Goal: Book appointment/travel/reservation

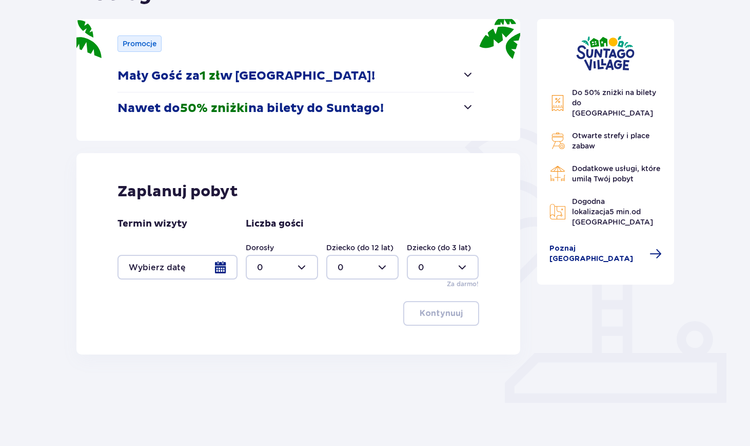
scroll to position [125, 0]
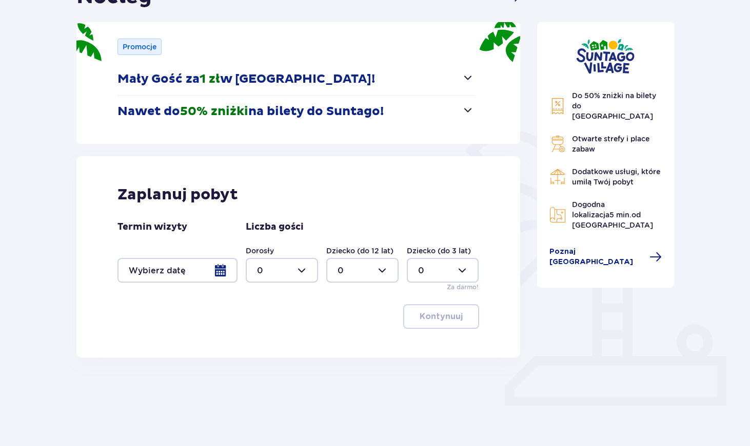
click at [194, 263] on div at bounding box center [178, 270] width 120 height 25
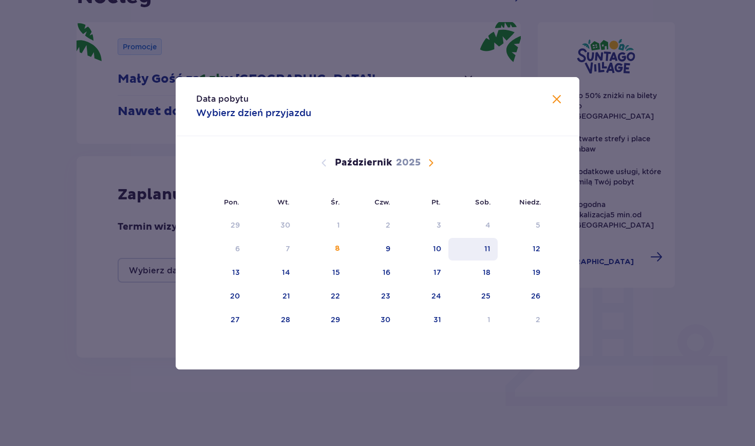
click at [486, 252] on div "11" at bounding box center [487, 248] width 6 height 10
click at [539, 247] on div "12" at bounding box center [536, 248] width 8 height 10
type input "[DATE] - [DATE]"
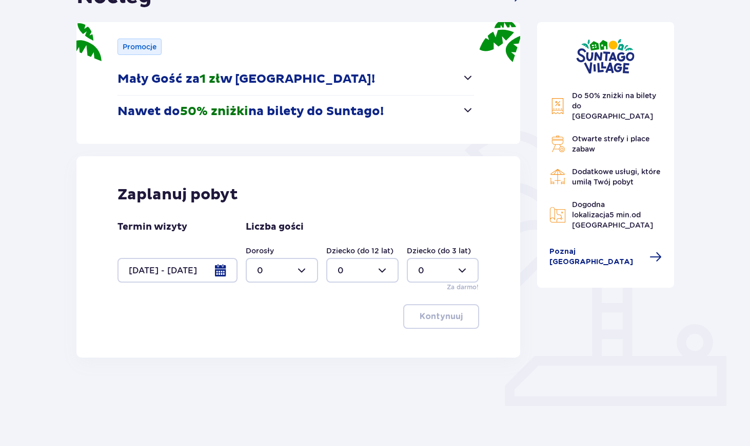
click at [311, 270] on div at bounding box center [282, 270] width 72 height 25
click at [267, 342] on div "2" at bounding box center [282, 344] width 50 height 11
type input "2"
click at [440, 318] on p "Kontynuuj" at bounding box center [441, 316] width 43 height 11
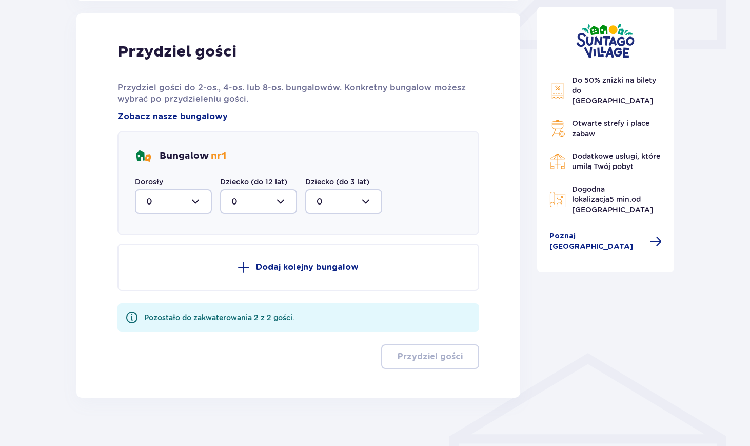
scroll to position [482, 0]
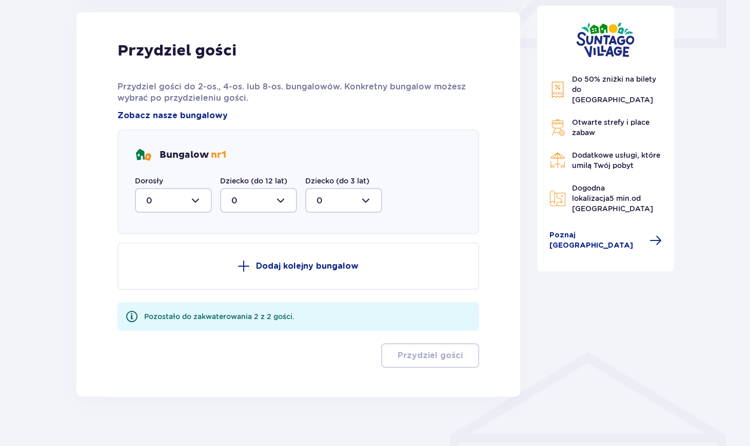
click at [210, 200] on div at bounding box center [173, 200] width 77 height 25
click at [182, 277] on div "2" at bounding box center [173, 274] width 54 height 11
type input "2"
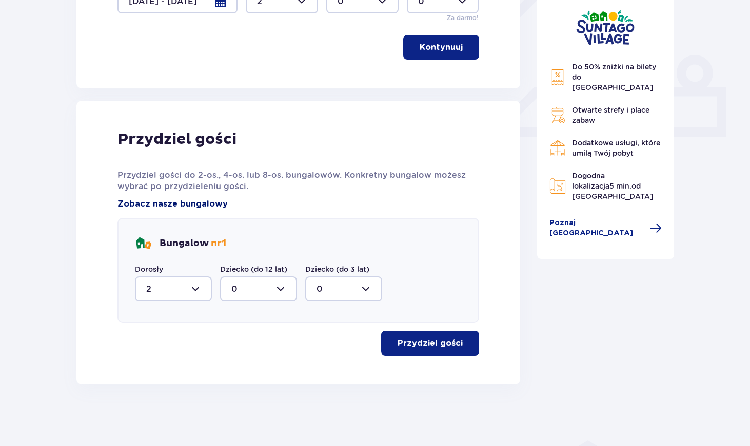
click at [198, 201] on span "Zobacz nasze bungalowy" at bounding box center [173, 203] width 110 height 11
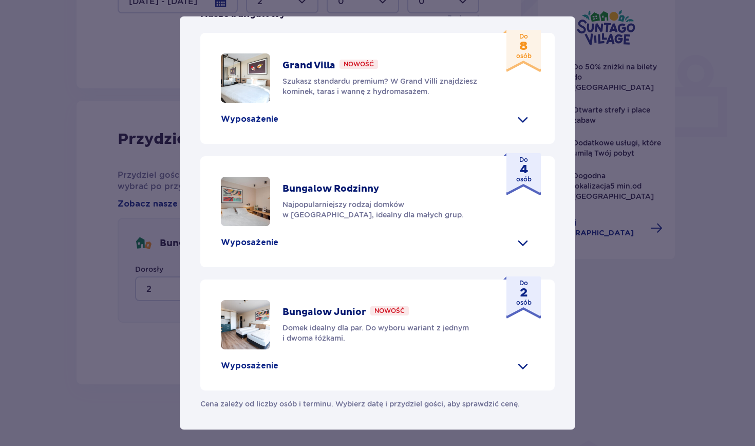
scroll to position [449, 0]
click at [514, 373] on span at bounding box center [522, 365] width 16 height 16
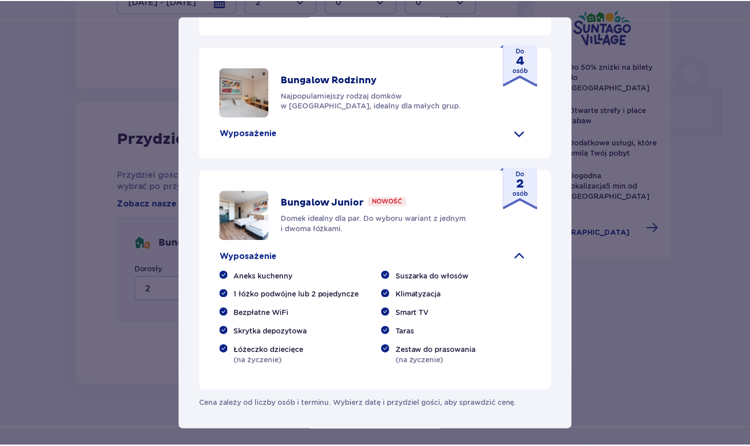
scroll to position [558, 0]
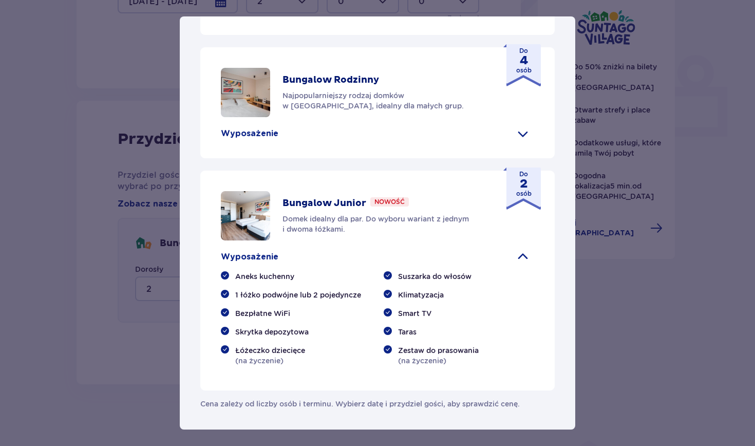
click at [650, 248] on div "[GEOGRAPHIC_DATA] [GEOGRAPHIC_DATA] to idealne miejsce dla fanów dobrej zabawy …" at bounding box center [377, 223] width 755 height 446
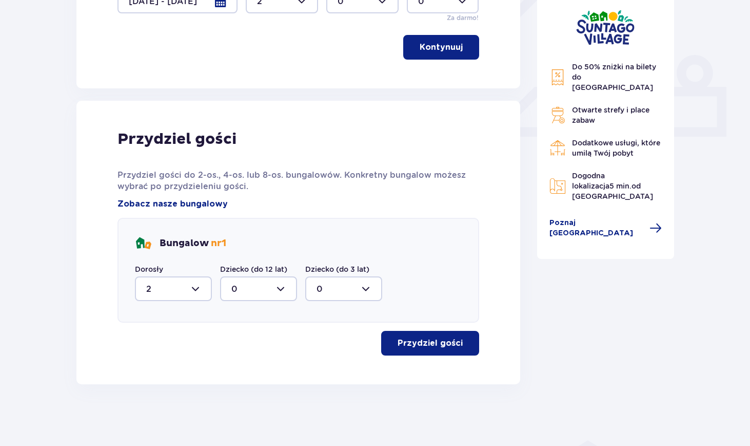
click at [470, 352] on button "Przydziel gości" at bounding box center [430, 343] width 98 height 25
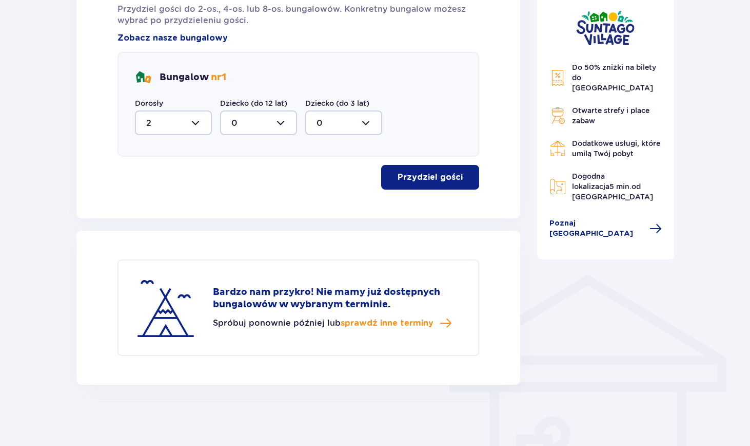
scroll to position [560, 0]
click at [418, 321] on span "sprawdź inne terminy" at bounding box center [387, 322] width 93 height 11
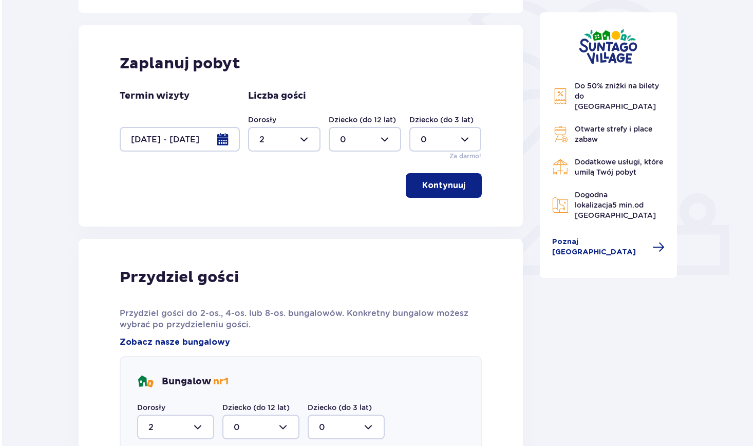
scroll to position [255, 0]
click at [184, 133] on div at bounding box center [178, 139] width 120 height 25
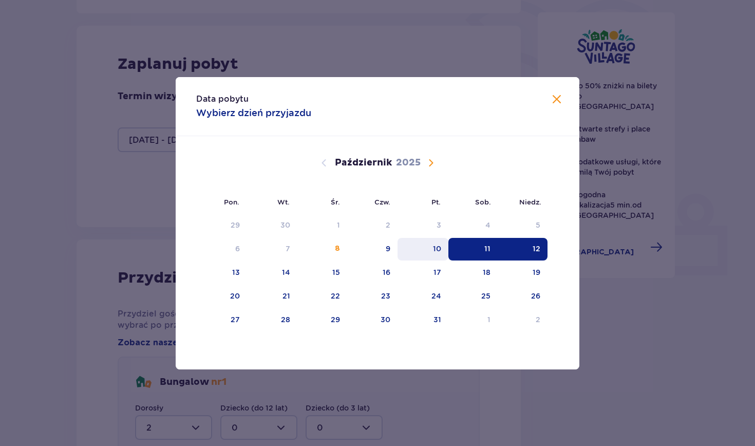
click at [435, 251] on div "10" at bounding box center [437, 248] width 8 height 10
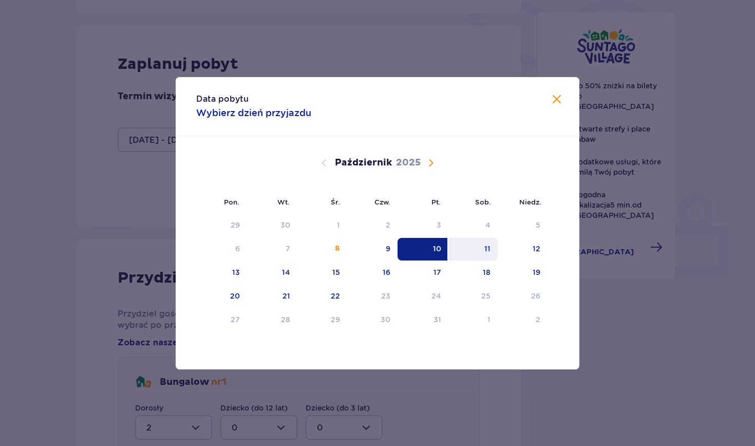
click at [479, 251] on div "11" at bounding box center [473, 249] width 50 height 23
type input "[DATE] - [DATE]"
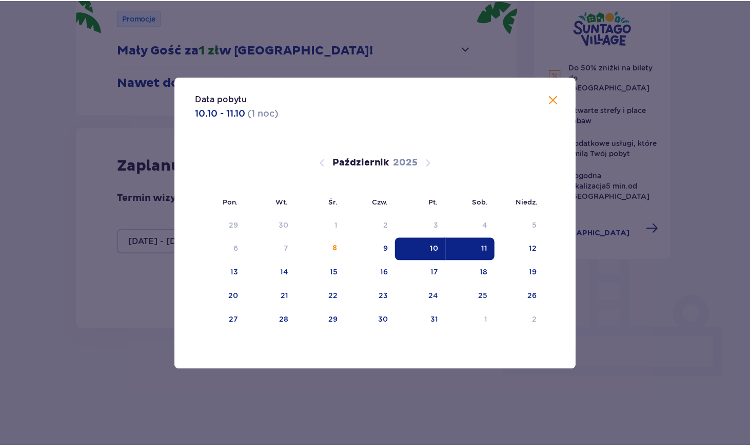
scroll to position [125, 0]
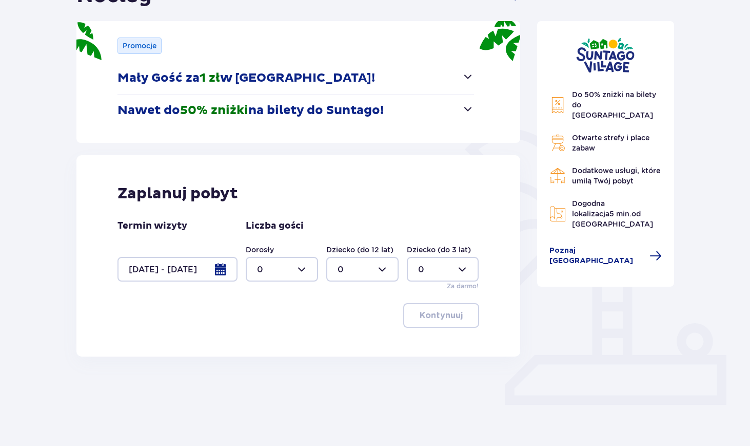
scroll to position [125, 0]
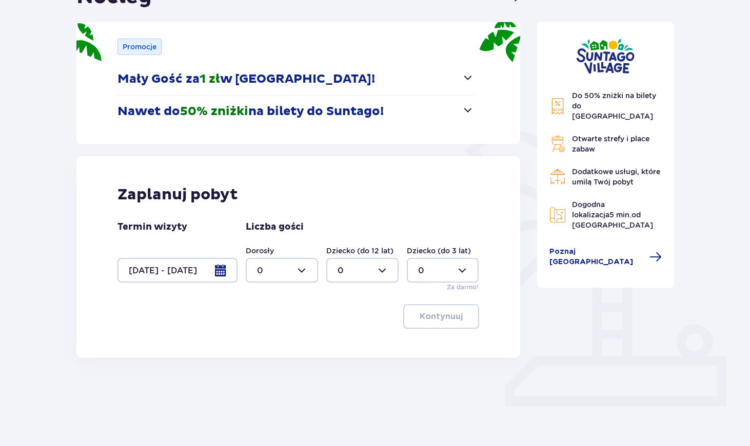
click at [297, 269] on div at bounding box center [282, 270] width 72 height 25
click at [263, 339] on div "2" at bounding box center [282, 344] width 50 height 11
type input "2"
click at [464, 320] on span "button" at bounding box center [465, 316] width 12 height 12
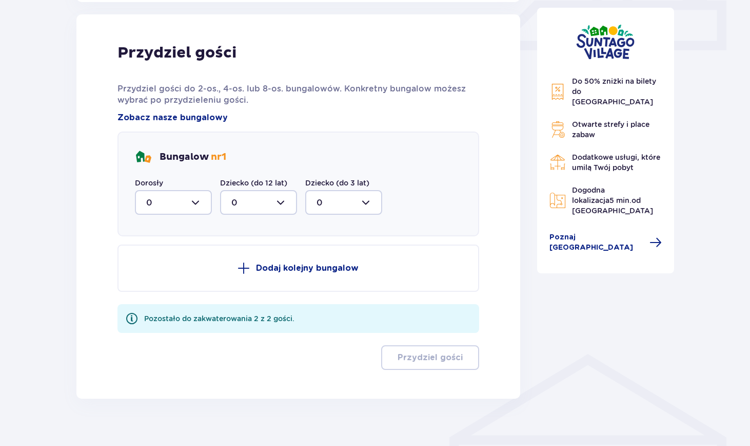
scroll to position [482, 0]
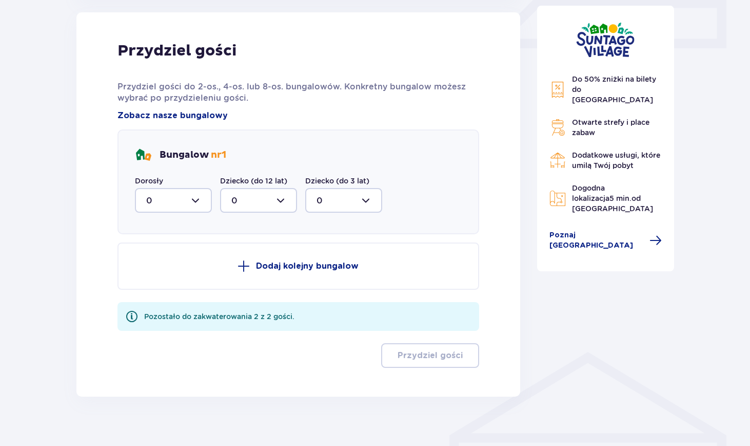
click at [187, 200] on div at bounding box center [173, 200] width 77 height 25
click at [170, 282] on span "2" at bounding box center [173, 275] width 75 height 22
type input "2"
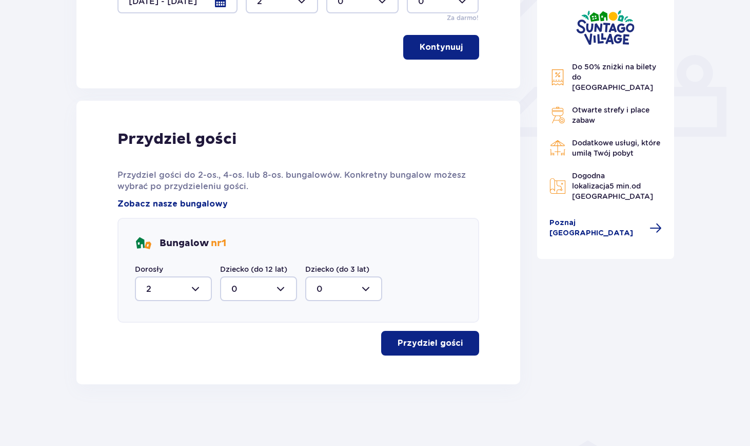
scroll to position [394, 0]
click at [411, 345] on p "Przydziel gości" at bounding box center [430, 342] width 65 height 11
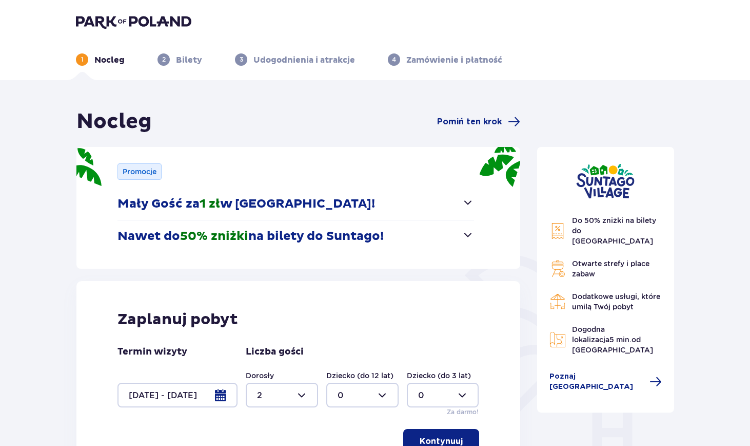
scroll to position [0, 0]
